Goal: Find specific page/section: Find specific page/section

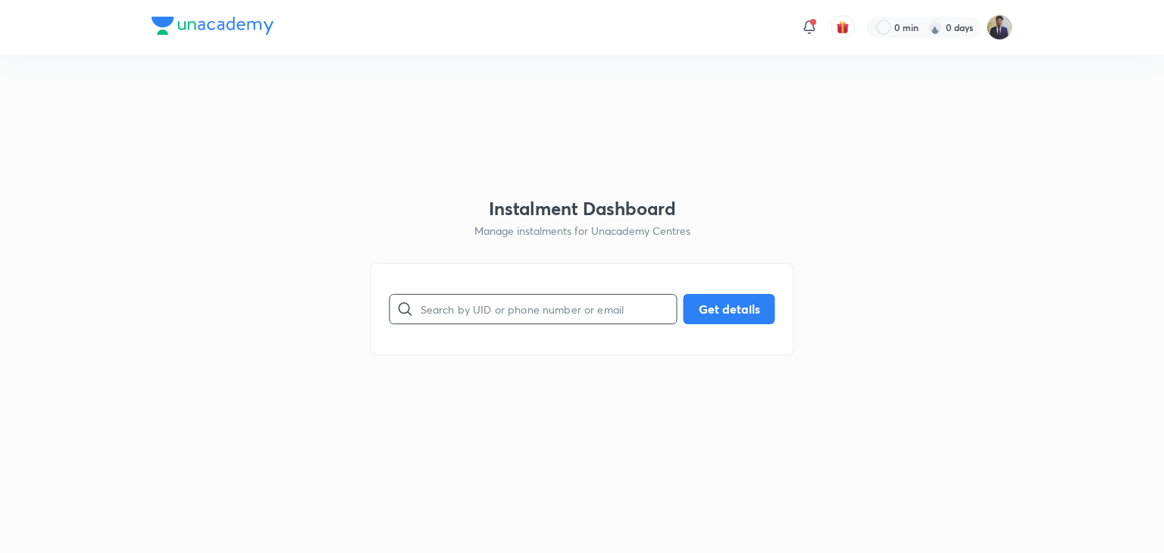
click at [490, 305] on input "text" at bounding box center [548, 308] width 256 height 39
paste input "[EMAIL_ADDRESS][DOMAIN_NAME]"
type input "[EMAIL_ADDRESS][DOMAIN_NAME]"
click at [729, 317] on button "Get details" at bounding box center [729, 307] width 92 height 30
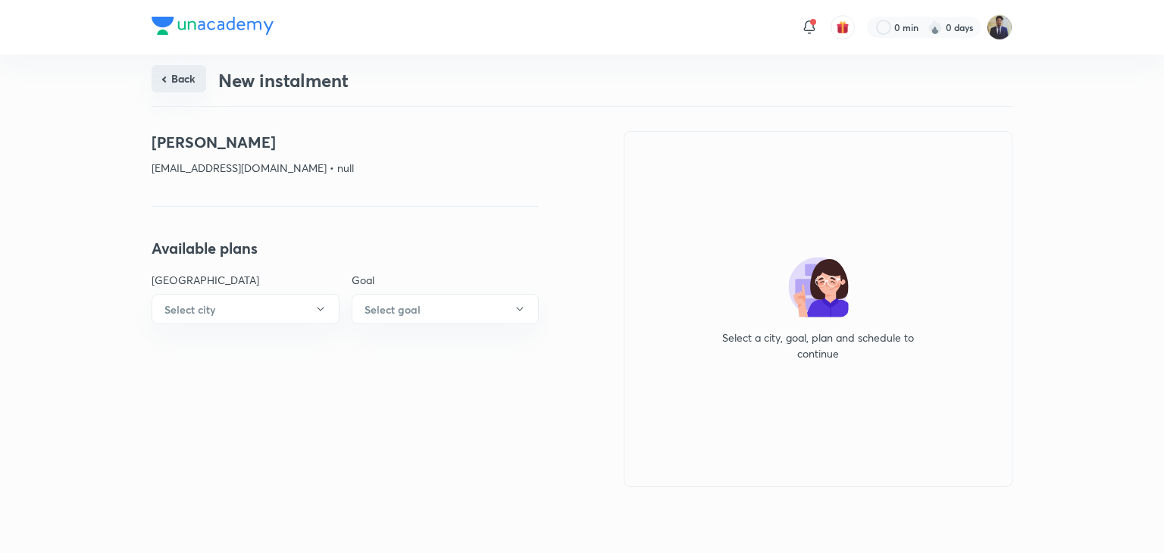
click at [170, 77] on button "Back" at bounding box center [179, 78] width 55 height 27
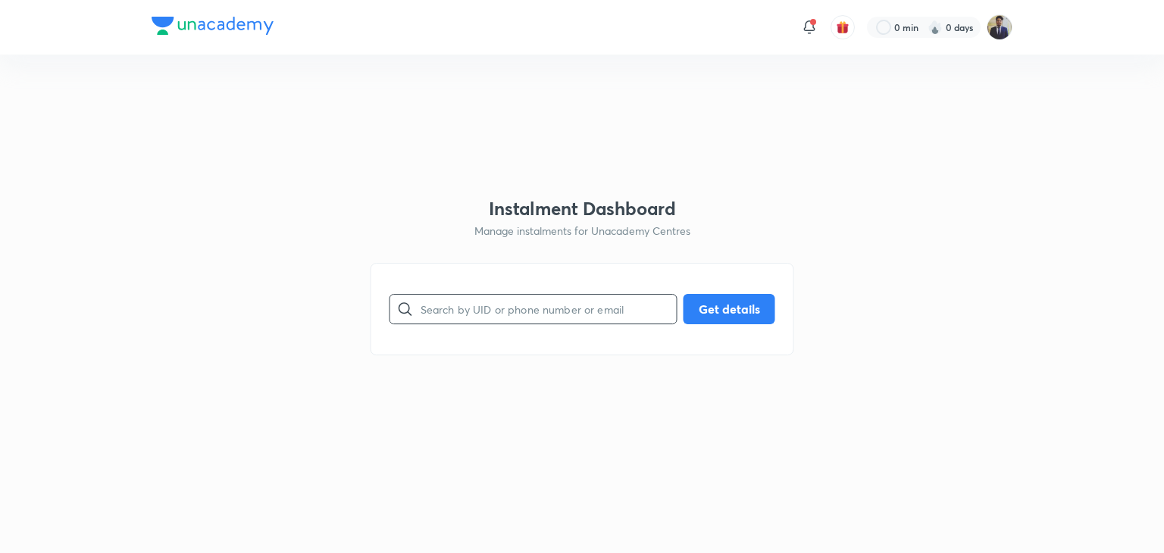
paste input "[EMAIL_ADDRESS][DOMAIN_NAME]"
click at [439, 308] on input "[EMAIL_ADDRESS][DOMAIN_NAME]" at bounding box center [548, 308] width 256 height 39
type input "[EMAIL_ADDRESS][DOMAIN_NAME]"
click at [722, 308] on button "Get details" at bounding box center [729, 307] width 92 height 30
